Goal: Task Accomplishment & Management: Use online tool/utility

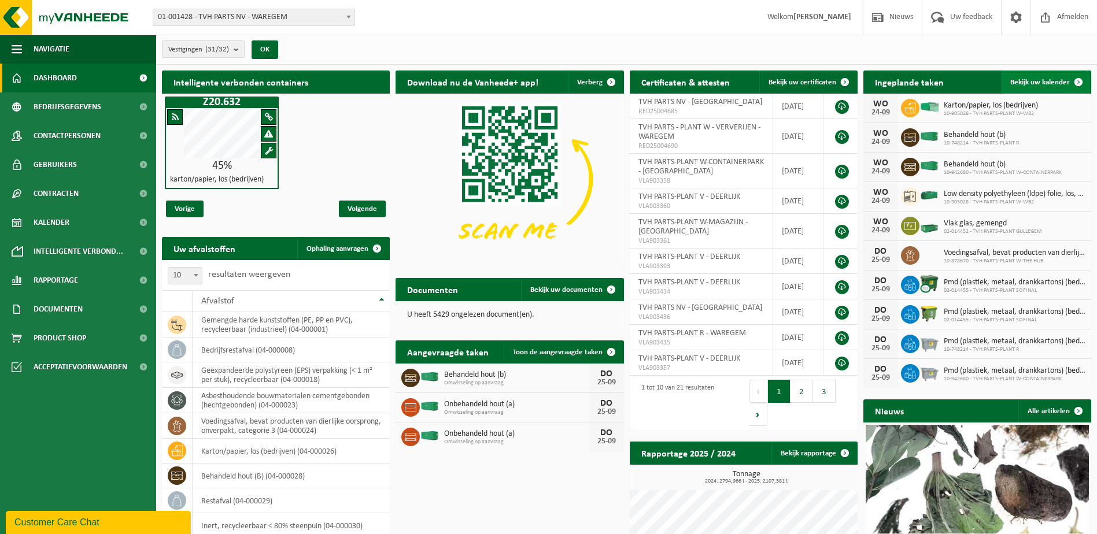
click at [1076, 78] on span at bounding box center [1078, 82] width 23 height 23
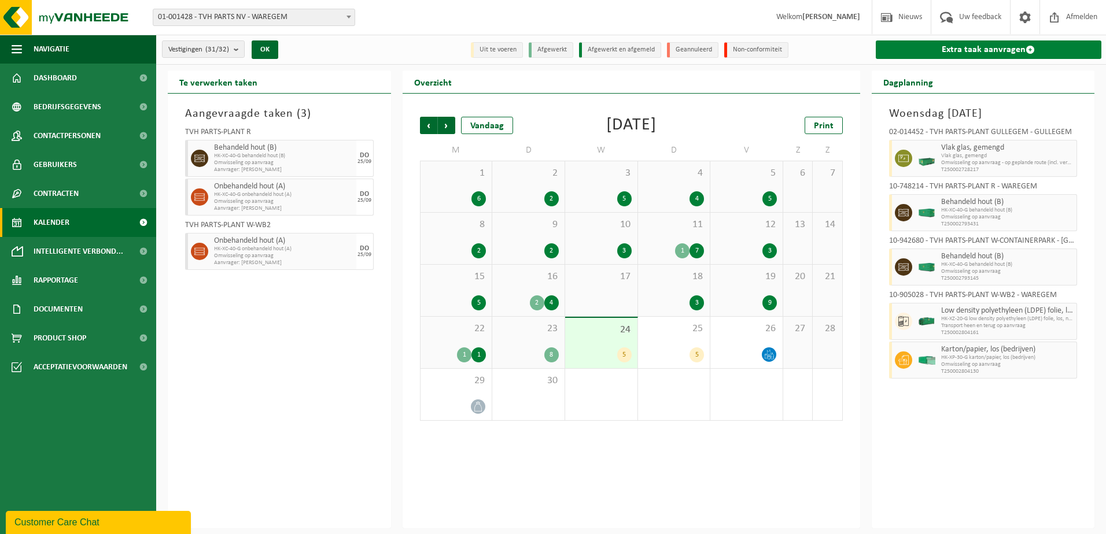
click at [1028, 50] on span at bounding box center [1030, 49] width 9 height 9
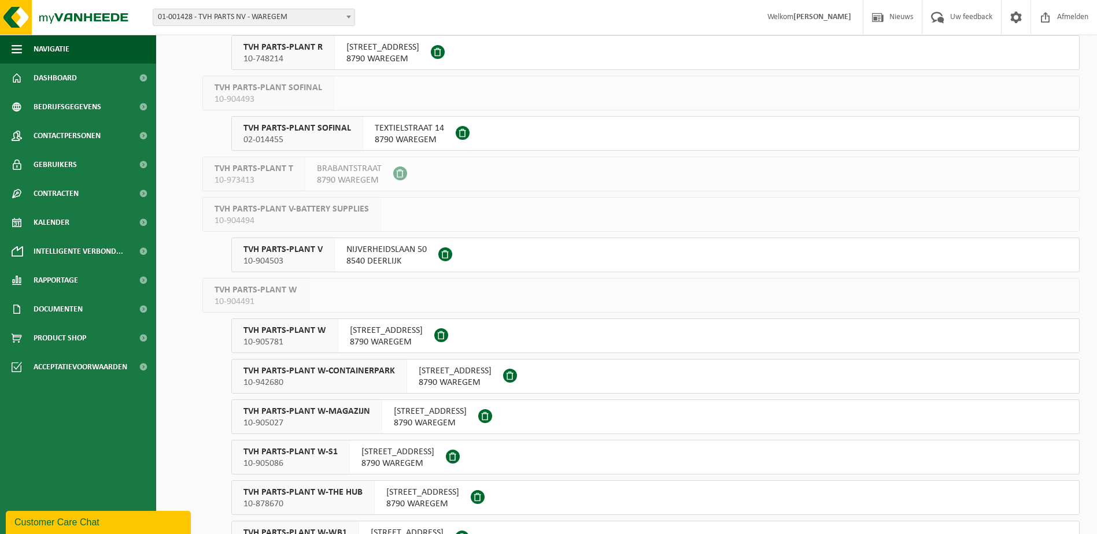
scroll to position [694, 0]
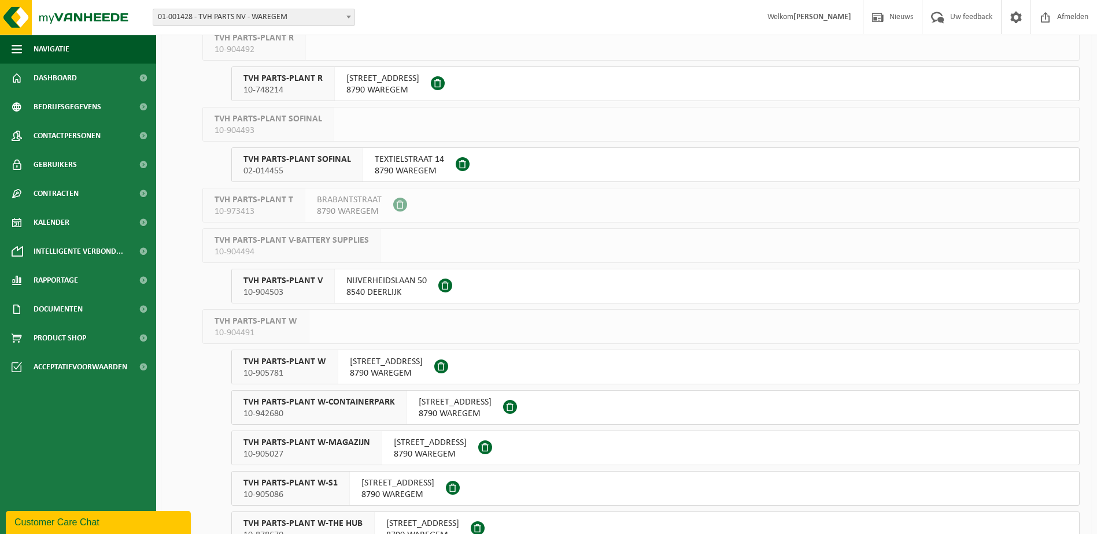
click at [312, 94] on span "10-748214" at bounding box center [283, 90] width 79 height 12
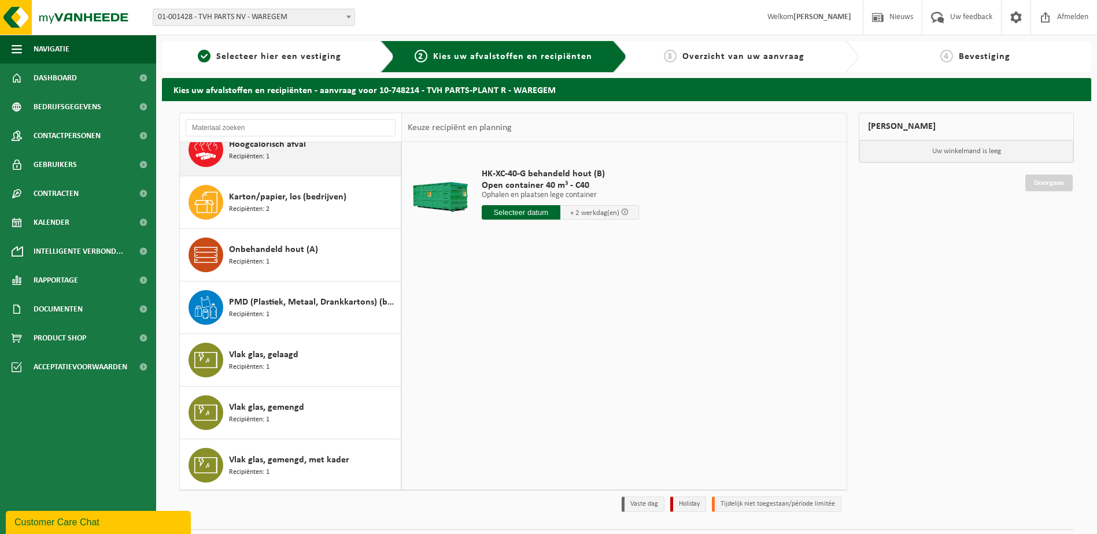
scroll to position [126, 0]
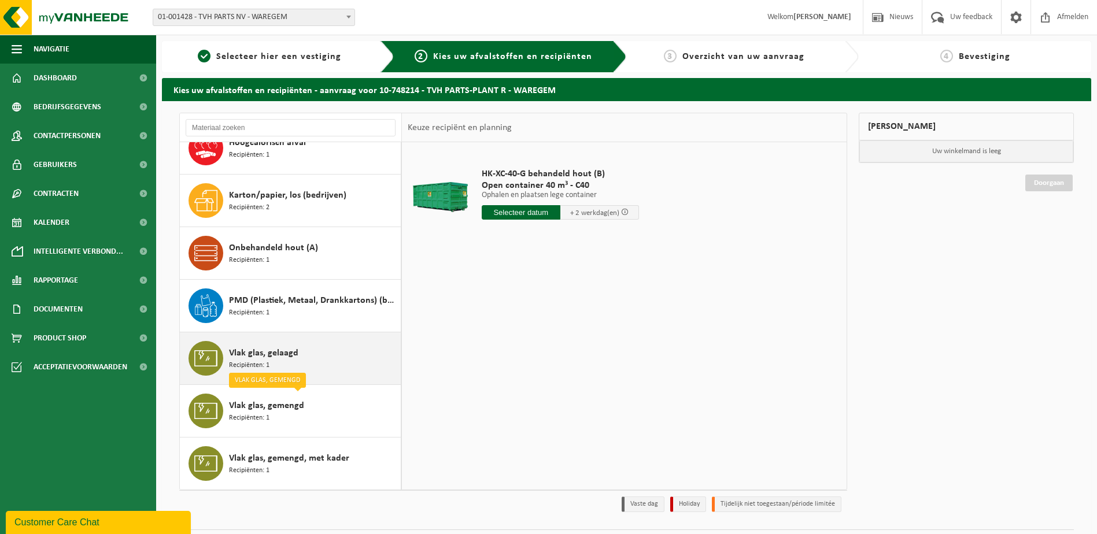
click at [305, 353] on div "Vlak glas, gelaagd Recipiënten: 1" at bounding box center [313, 358] width 169 height 35
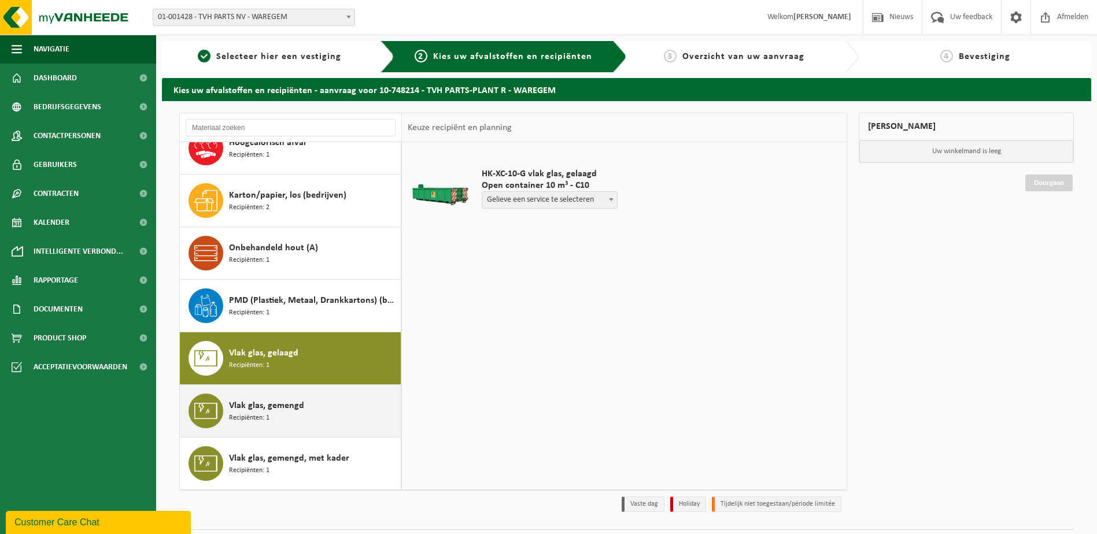
click at [296, 405] on span "Vlak glas, gemengd" at bounding box center [266, 406] width 75 height 14
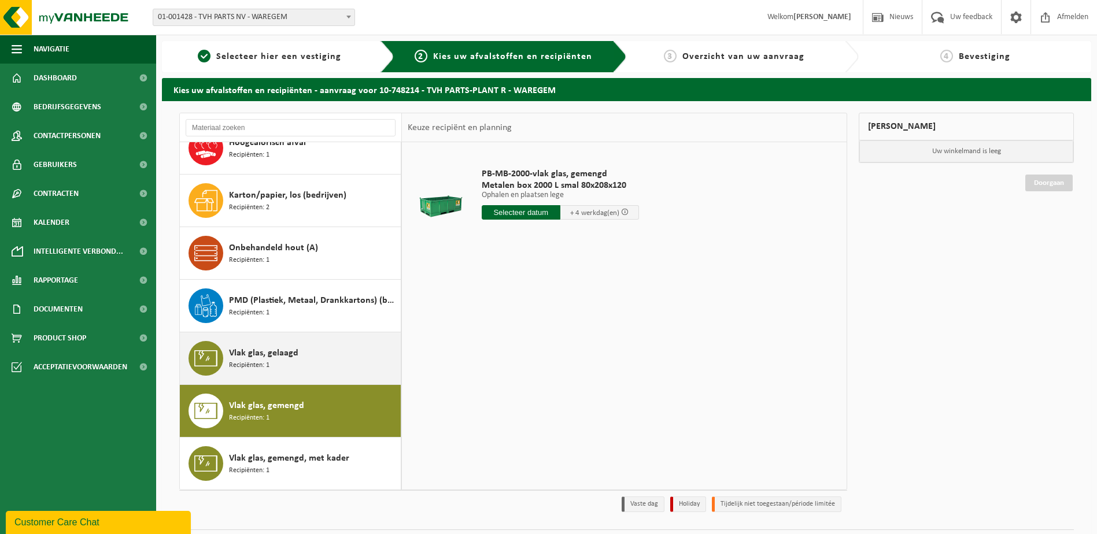
click at [281, 343] on div "Vlak glas, gelaagd Recipiënten: 1" at bounding box center [313, 358] width 169 height 35
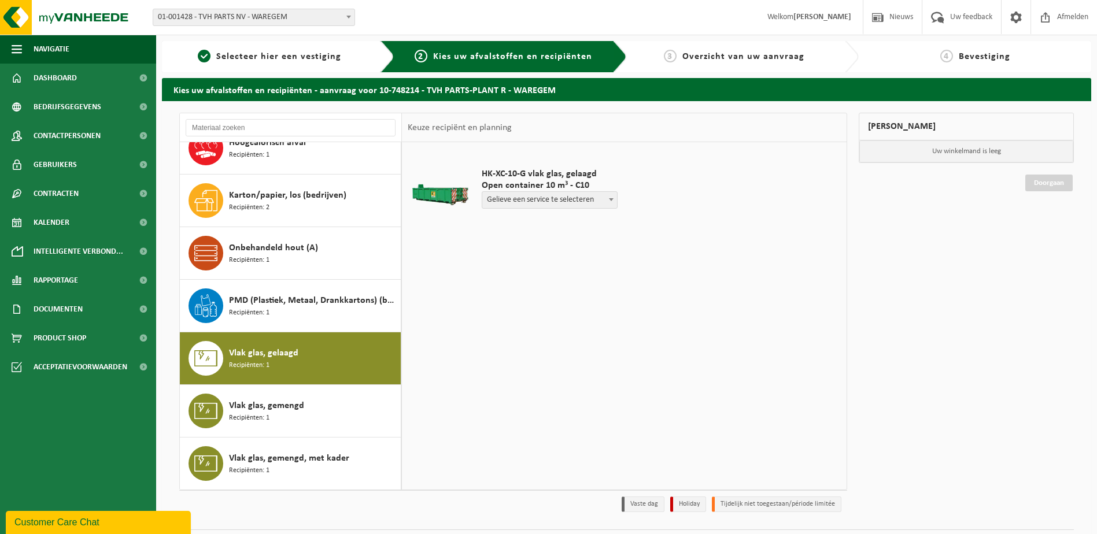
click at [614, 201] on span at bounding box center [612, 199] width 12 height 15
select select "P2PL-VEL-097066_HK-XC-10-GN-00_04-000213_46"
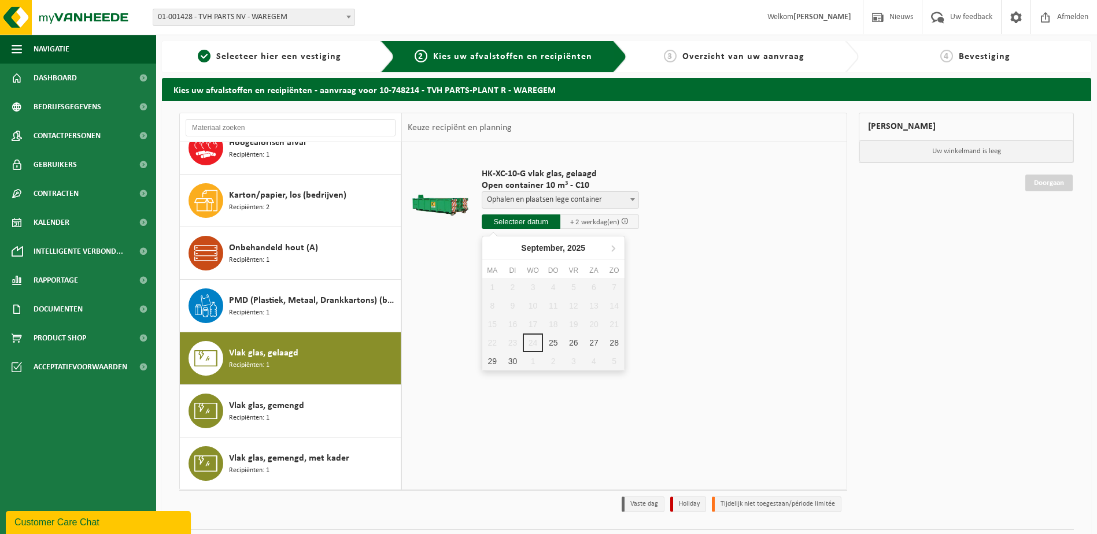
click at [539, 223] on input "text" at bounding box center [521, 222] width 79 height 14
click at [553, 342] on div "25" at bounding box center [553, 343] width 20 height 19
type input "Van 2025-09-25"
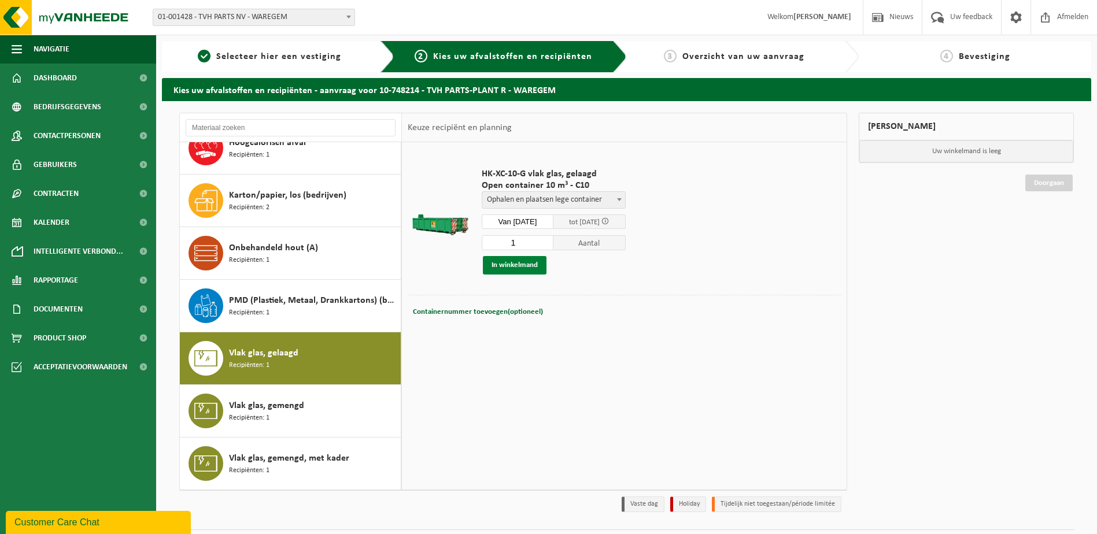
click at [511, 261] on button "In winkelmand" at bounding box center [515, 265] width 64 height 19
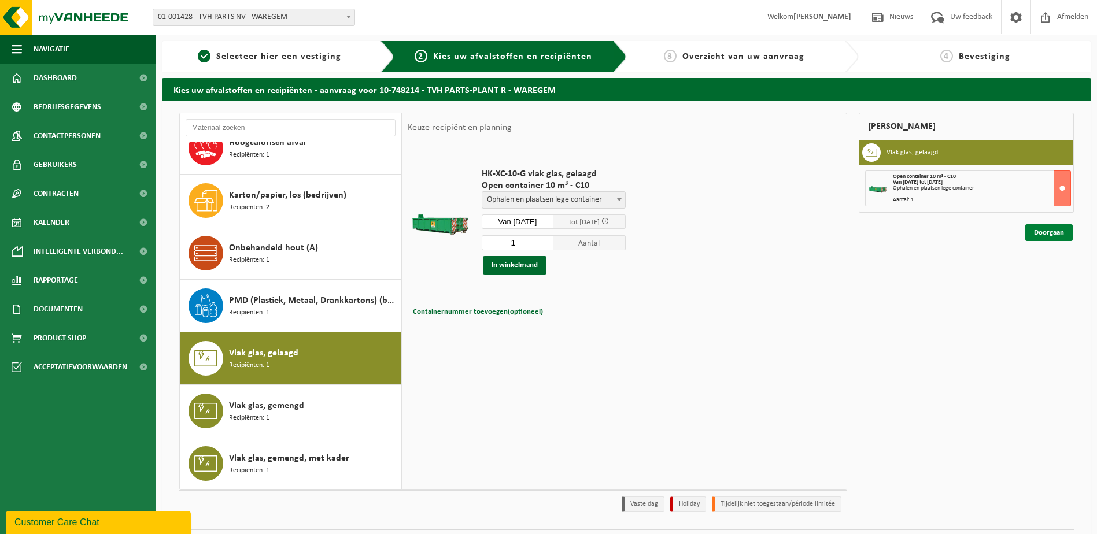
click at [1053, 232] on link "Doorgaan" at bounding box center [1049, 232] width 47 height 17
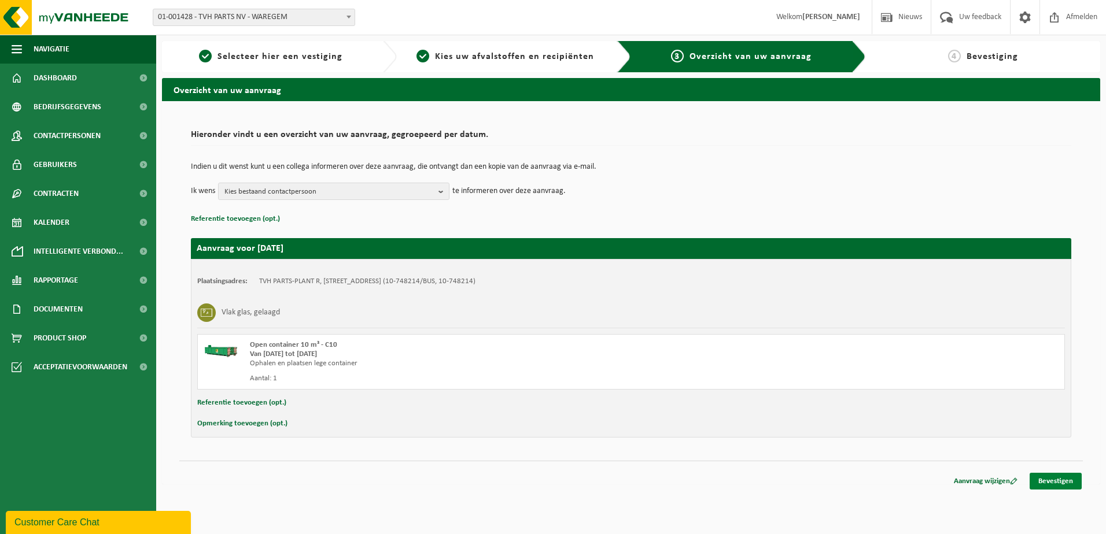
click at [1058, 483] on link "Bevestigen" at bounding box center [1056, 481] width 52 height 17
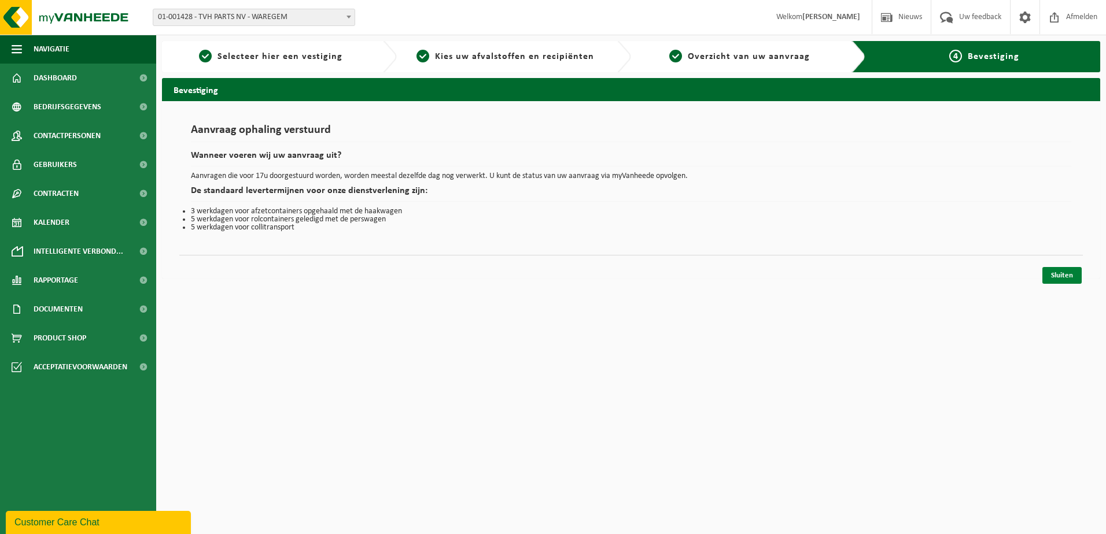
click at [1055, 275] on link "Sluiten" at bounding box center [1061, 275] width 39 height 17
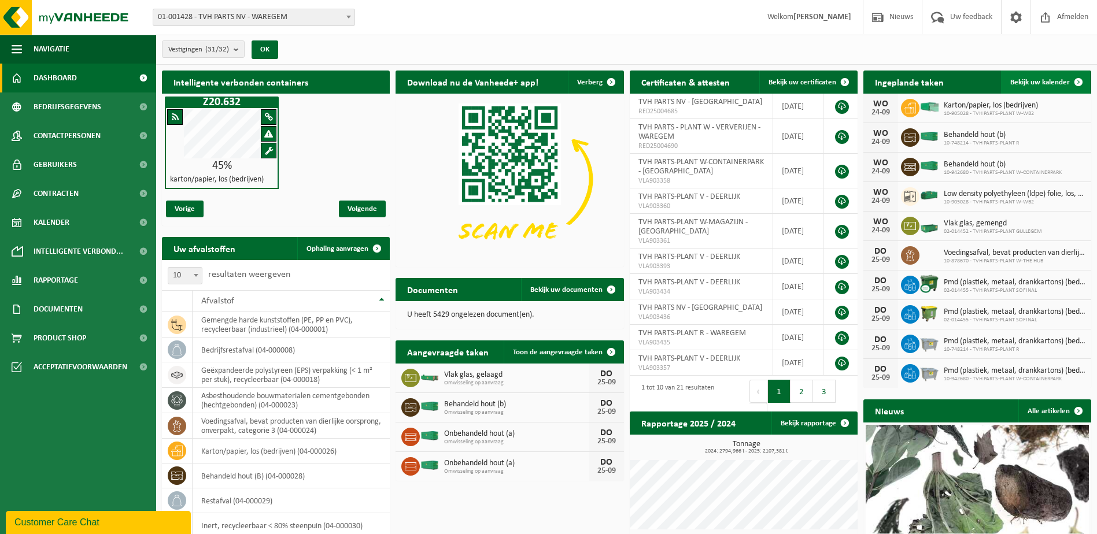
click at [1076, 76] on span at bounding box center [1078, 82] width 23 height 23
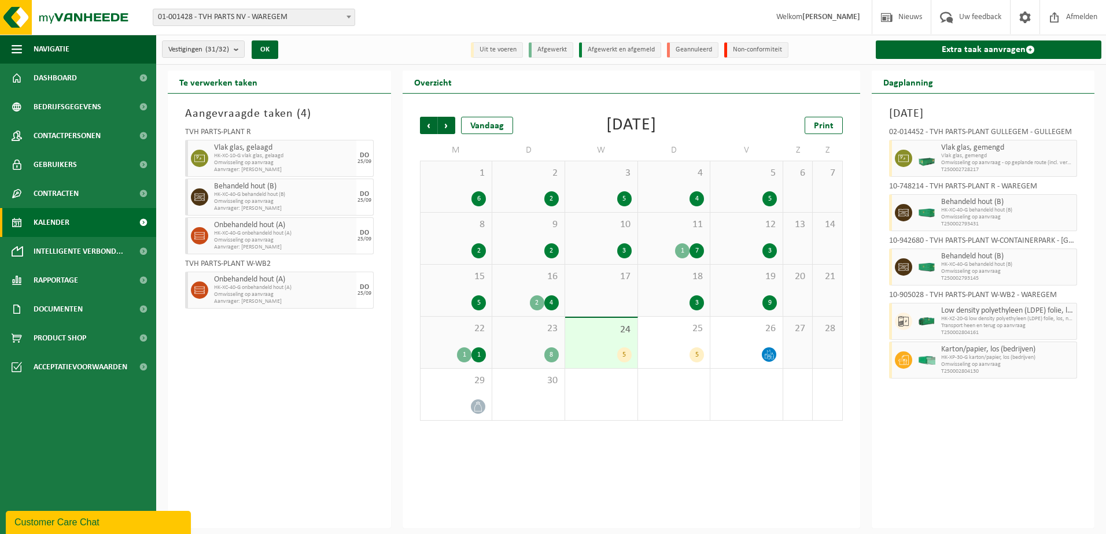
click at [273, 207] on span "Aanvrager: [PERSON_NAME]" at bounding box center [283, 208] width 139 height 7
click at [497, 113] on div "Vorige Volgende Vandaag [DATE] Print M D W D V Z Z 1 6 2 2 3 5 4 4 5 5 6 7 8 2 …" at bounding box center [631, 268] width 434 height 327
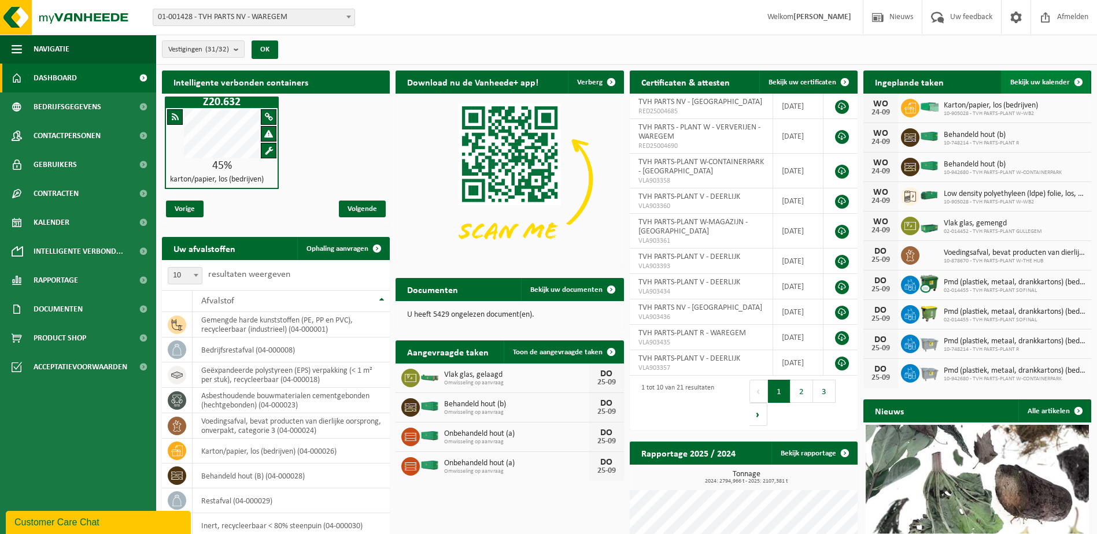
click at [1050, 89] on link "Bekijk uw kalender" at bounding box center [1045, 82] width 89 height 23
